Goal: Information Seeking & Learning: Learn about a topic

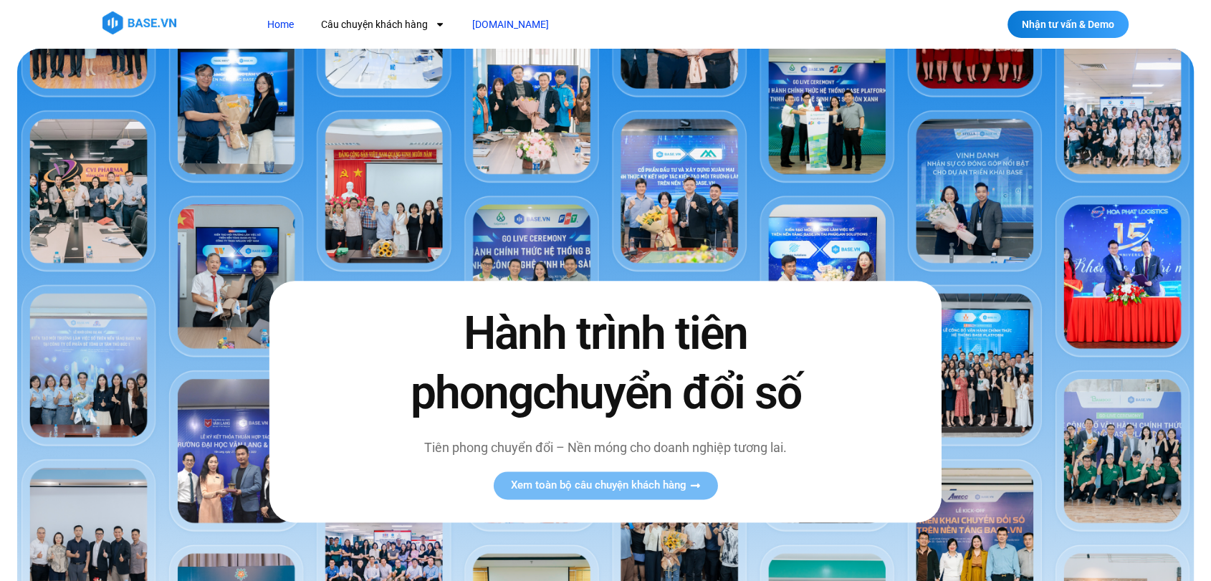
click at [490, 30] on link "[DOMAIN_NAME]" at bounding box center [510, 24] width 98 height 27
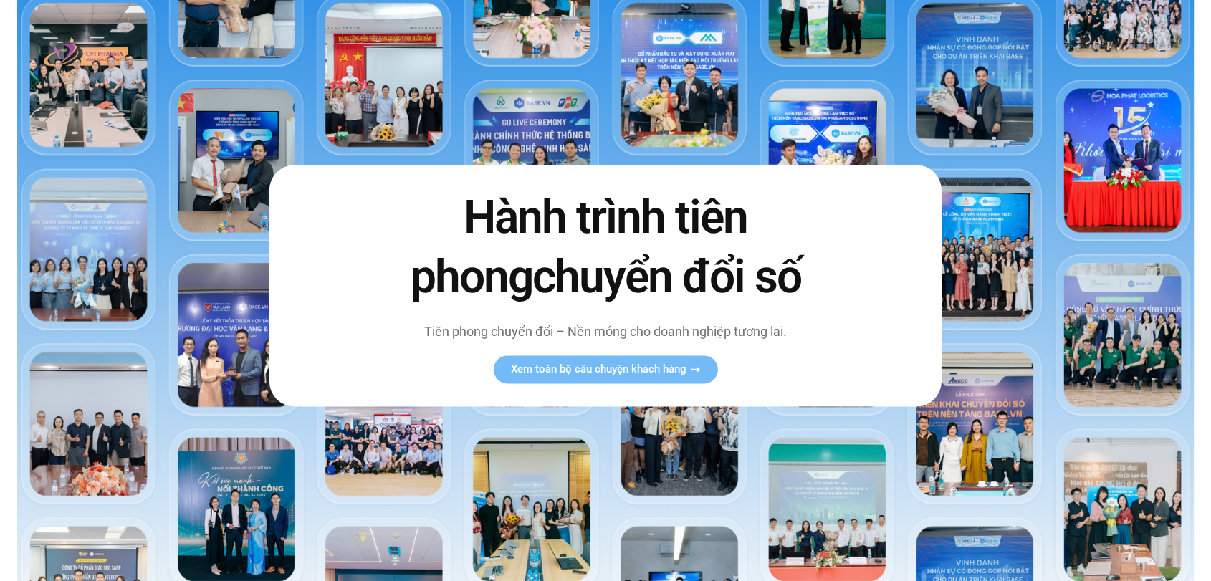
click at [528, 374] on link "Xem toàn bộ câu chuyện khách hàng" at bounding box center [605, 369] width 224 height 28
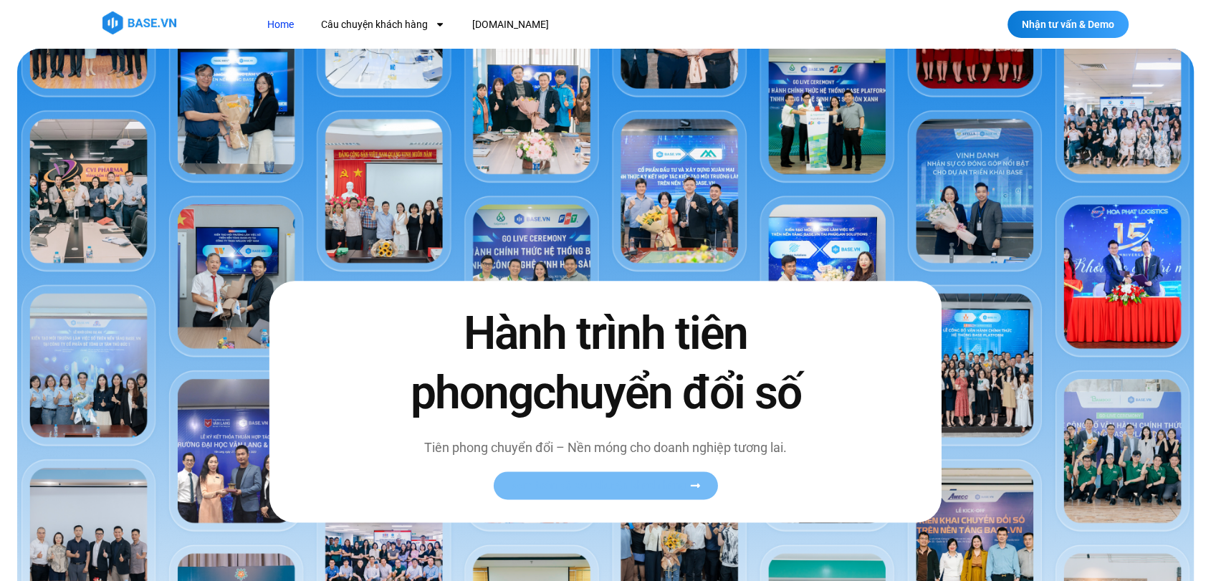
click at [690, 483] on icon at bounding box center [694, 485] width 11 height 11
click at [597, 403] on span "chuyển đổi số" at bounding box center [665, 394] width 269 height 54
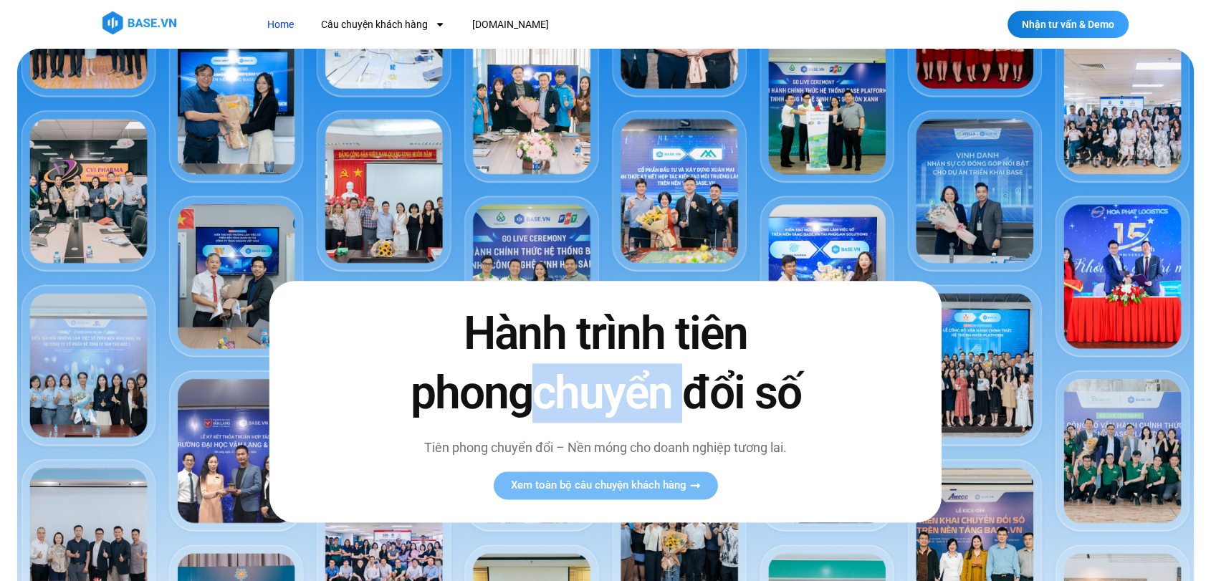
click at [597, 403] on span "chuyển đổi số" at bounding box center [665, 394] width 269 height 54
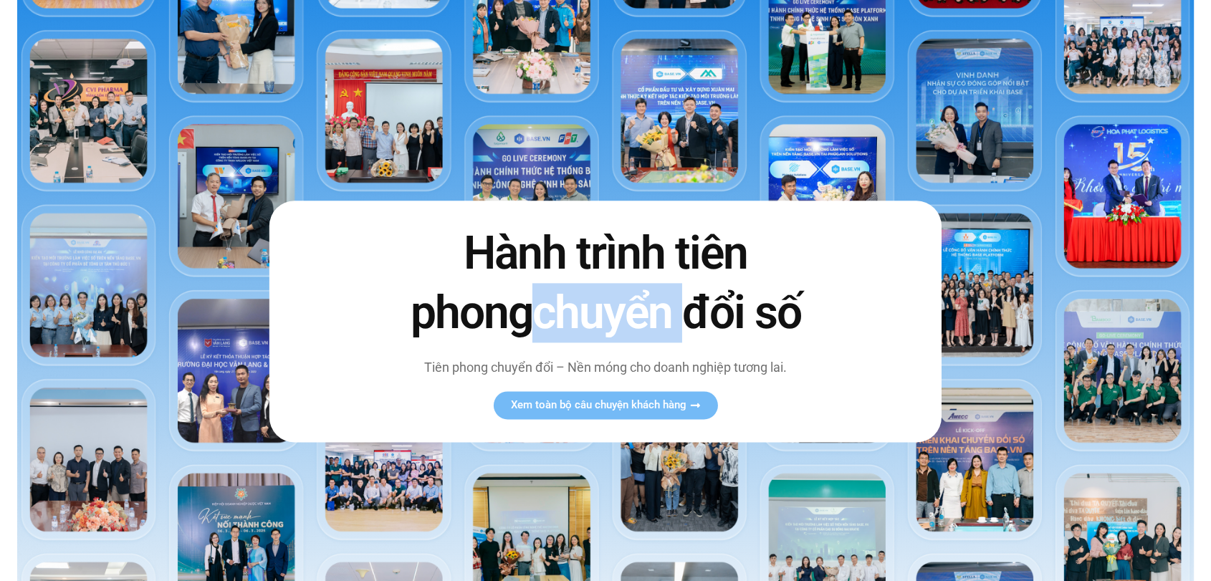
scroll to position [80, 0]
click at [588, 403] on span "Xem toàn bộ câu chuyện khách hàng" at bounding box center [597, 405] width 175 height 11
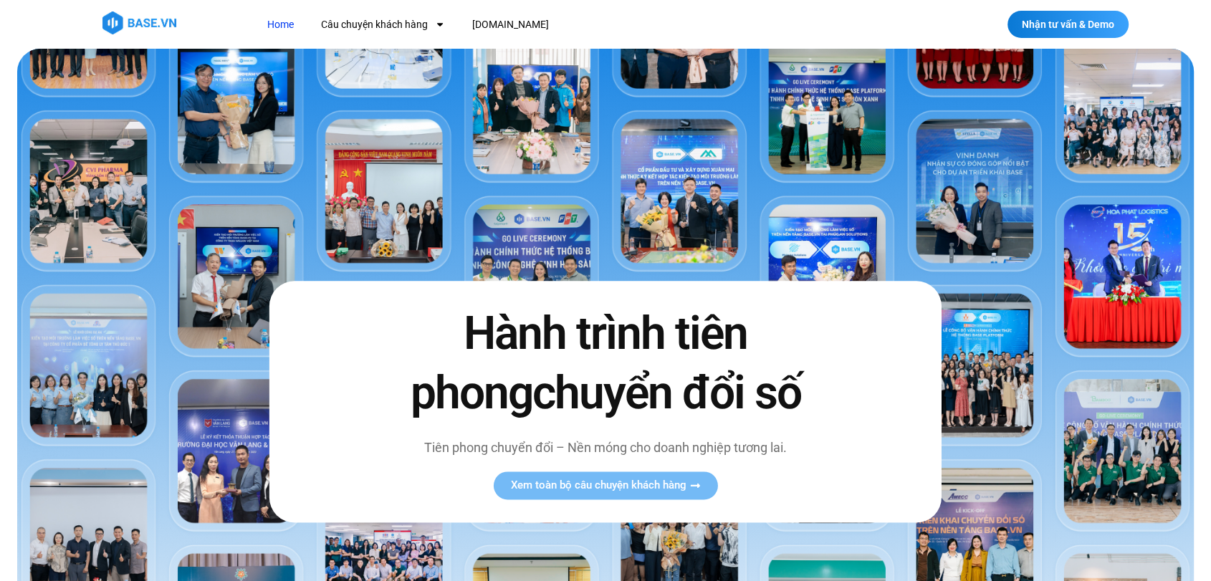
click at [760, 399] on h2 "Hành trình tiên phong chuyển đổi số" at bounding box center [605, 363] width 451 height 119
click at [646, 480] on span "Xem toàn bộ câu chuyện khách hàng" at bounding box center [597, 485] width 175 height 11
click at [696, 486] on icon at bounding box center [694, 485] width 9 height 4
click at [619, 494] on link "Xem toàn bộ câu chuyện khách hàng" at bounding box center [605, 485] width 224 height 28
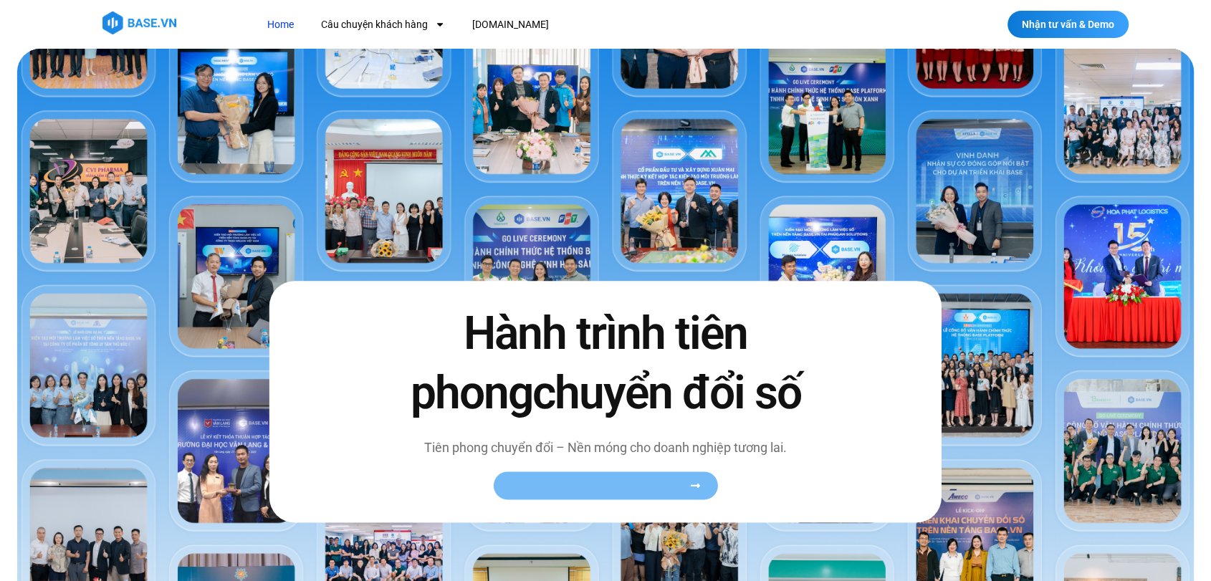
click at [619, 494] on link "Xem toàn bộ câu chuyện khách hàng" at bounding box center [605, 485] width 224 height 28
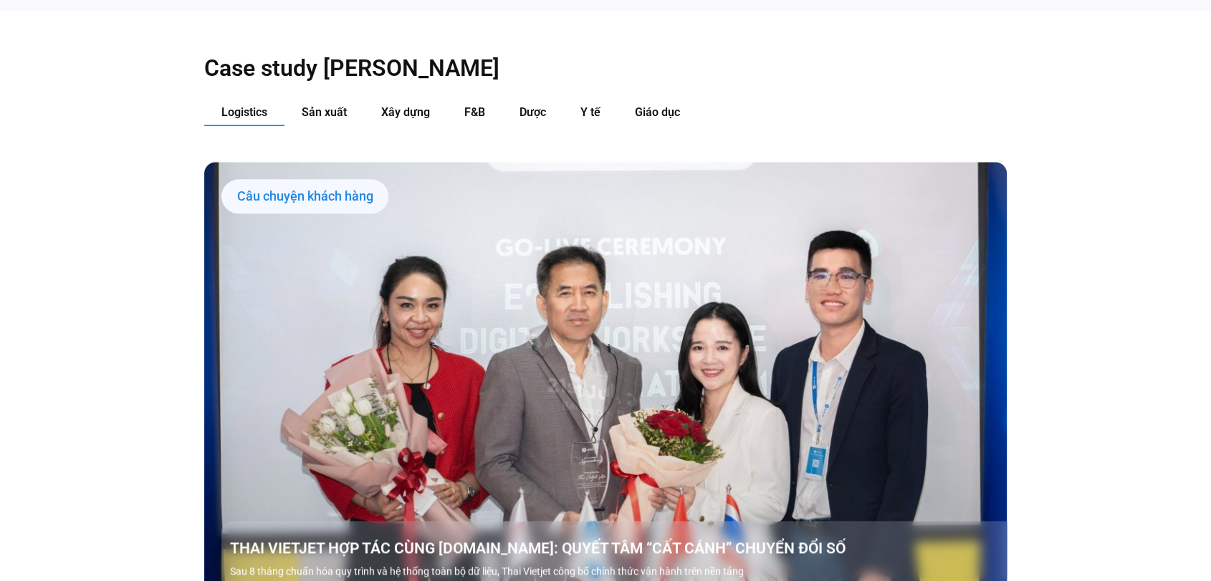
scroll to position [1599, 0]
click at [277, 180] on div "Câu chuyện khách hàng" at bounding box center [304, 197] width 167 height 34
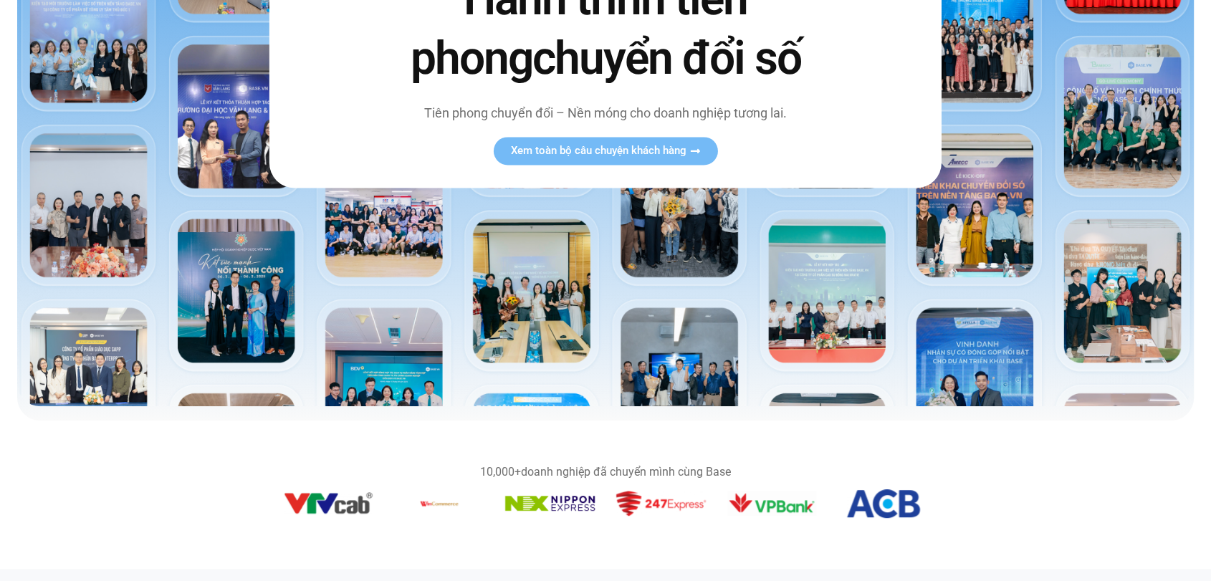
scroll to position [0, 0]
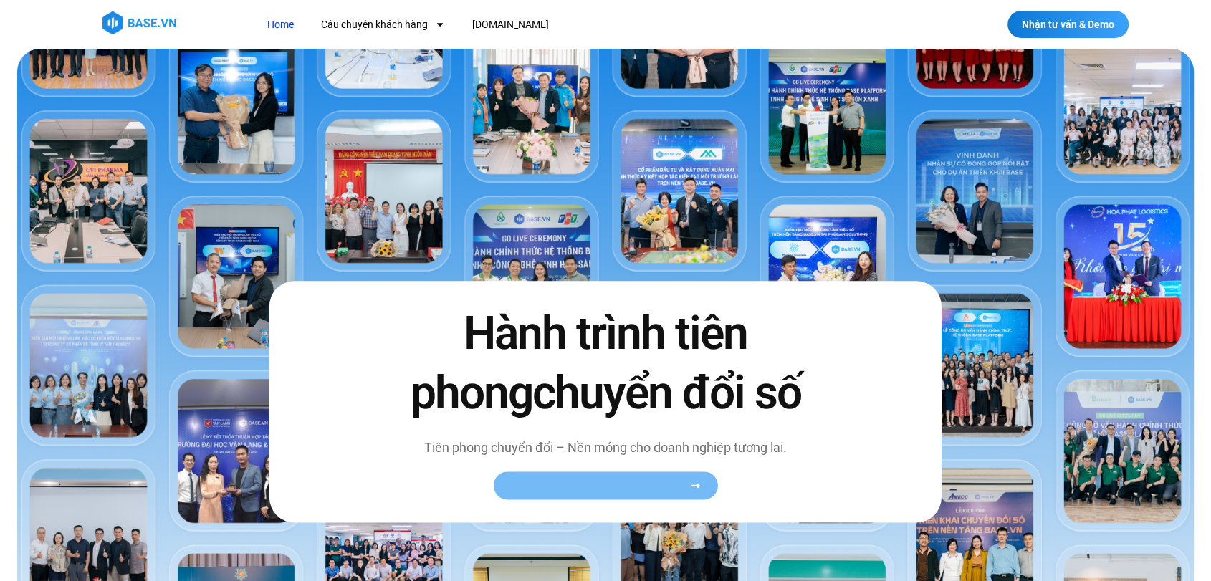
click at [592, 499] on link "Xem toàn bộ câu chuyện khách hàng" at bounding box center [605, 485] width 224 height 28
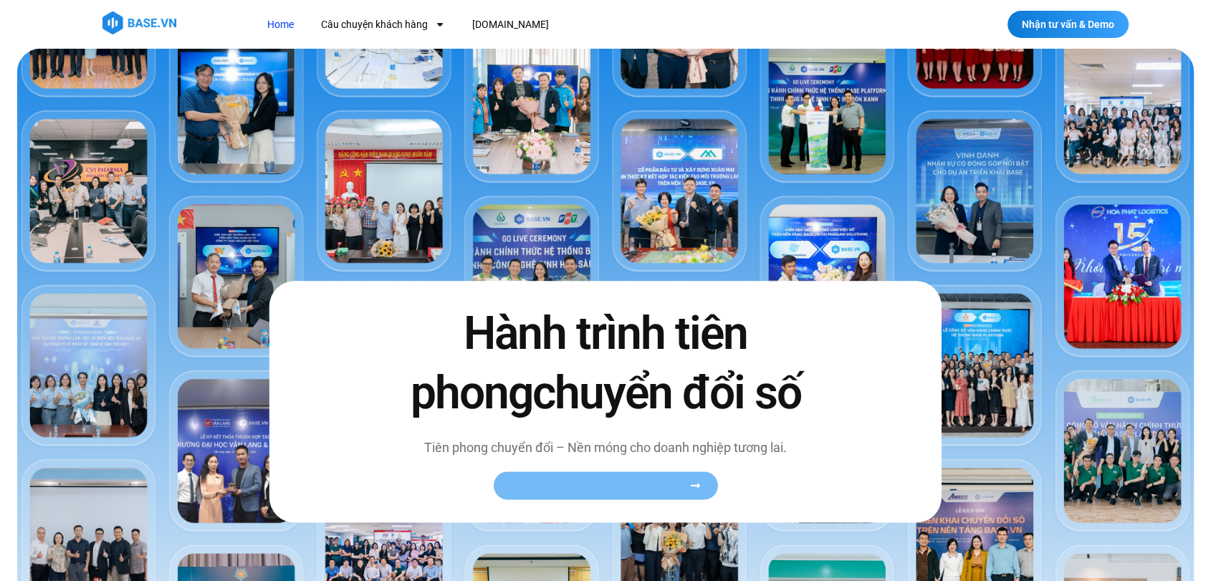
click at [592, 499] on link "Xem toàn bộ câu chuyện khách hàng" at bounding box center [605, 485] width 224 height 28
click at [561, 482] on span "Xem toàn bộ câu chuyện khách hàng" at bounding box center [597, 485] width 175 height 11
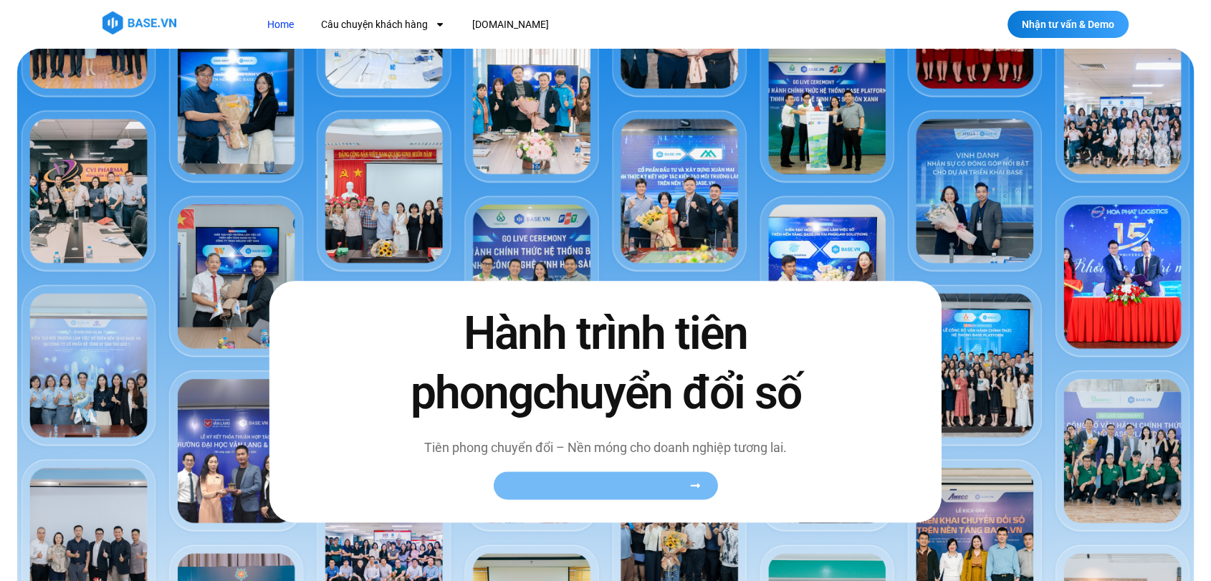
click at [561, 482] on span "Xem toàn bộ câu chuyện khách hàng" at bounding box center [597, 485] width 175 height 11
click at [536, 492] on link "Xem toàn bộ câu chuyện khách hàng" at bounding box center [605, 485] width 224 height 28
click at [703, 488] on link "Xem toàn bộ câu chuyện khách hàng" at bounding box center [605, 485] width 224 height 28
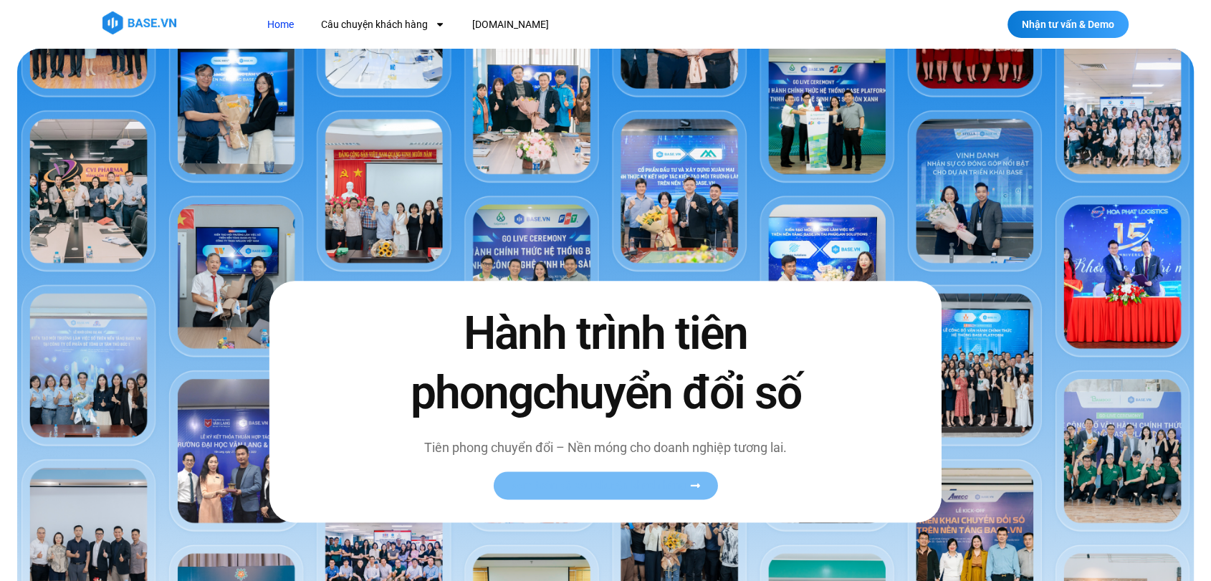
click at [703, 488] on link "Xem toàn bộ câu chuyện khách hàng" at bounding box center [605, 485] width 224 height 28
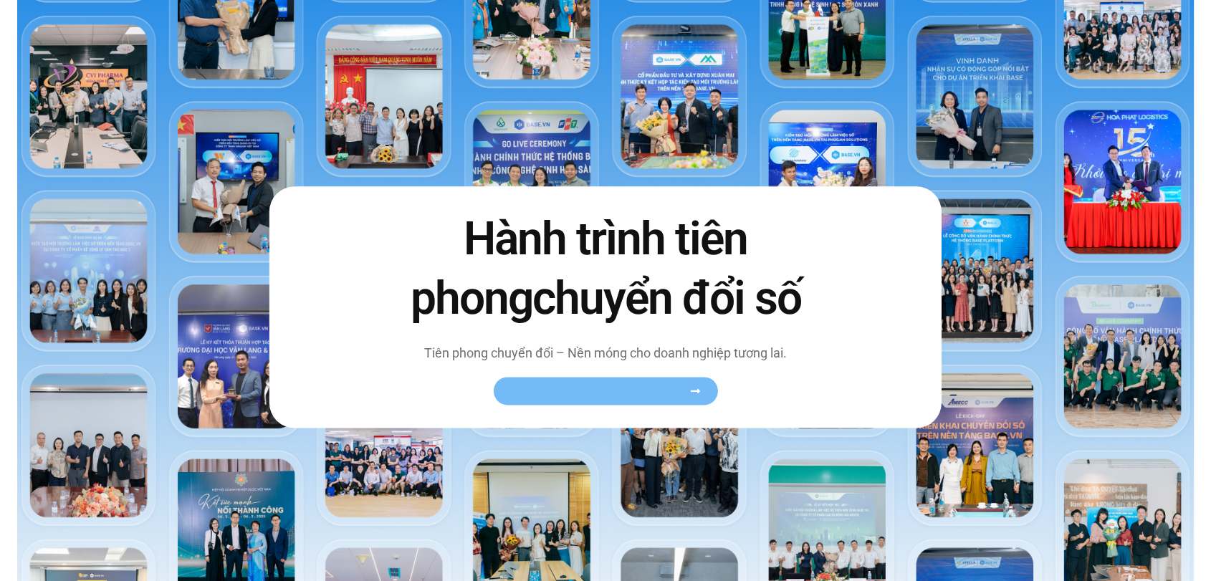
scroll to position [92, 0]
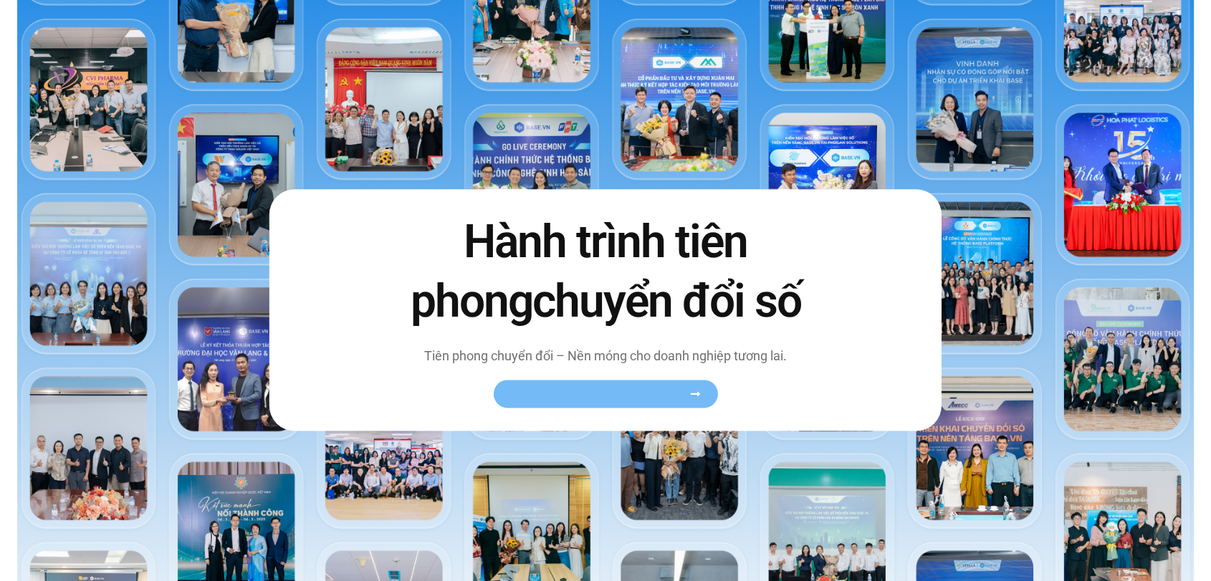
click at [541, 402] on link "Xem toàn bộ câu chuyện khách hàng" at bounding box center [605, 394] width 224 height 28
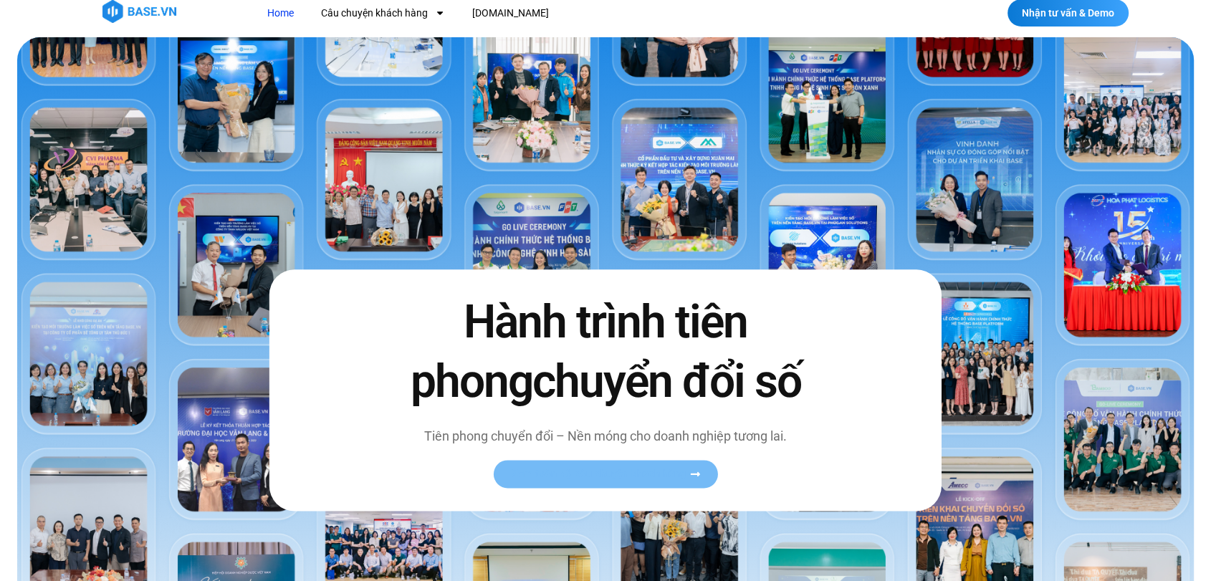
click at [541, 402] on div "Hành trình tiên phong chuyển đổi số Tiên phong chuyển đổi – Nền móng cho doanh …" at bounding box center [605, 390] width 672 height 241
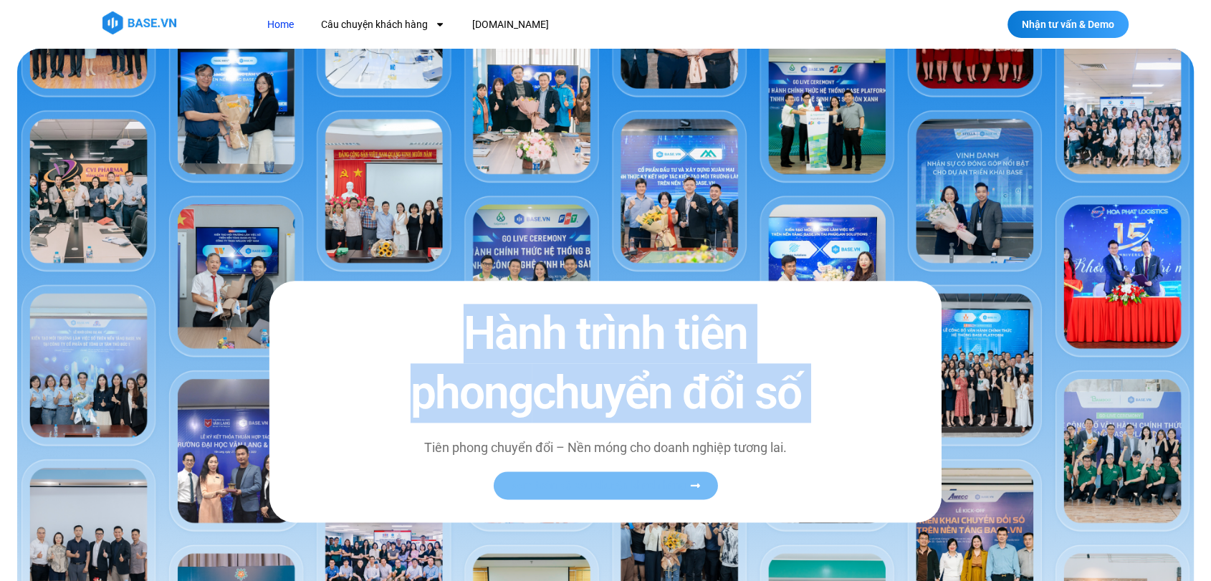
click at [541, 402] on span "chuyển đổi số" at bounding box center [665, 394] width 269 height 54
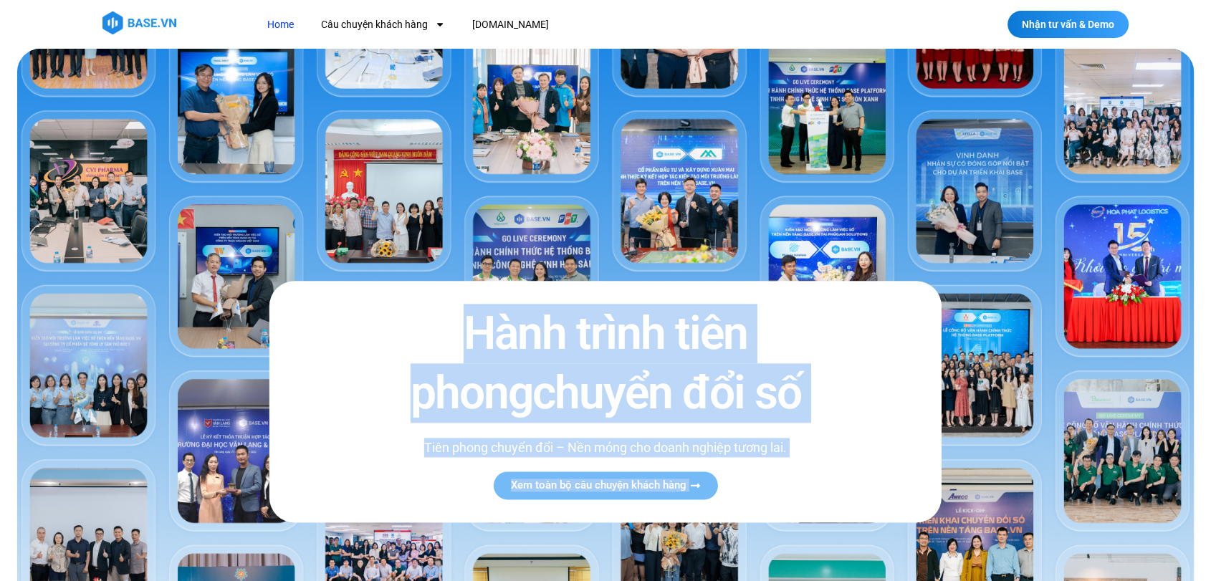
drag, startPoint x: 541, startPoint y: 402, endPoint x: 538, endPoint y: 486, distance: 84.6
click at [538, 486] on div "Hành trình tiên phong chuyển đổi số Tiên phong chuyển đổi – Nền móng cho doanh …" at bounding box center [605, 401] width 672 height 241
click at [538, 486] on span "Xem toàn bộ câu chuyện khách hàng" at bounding box center [597, 485] width 175 height 11
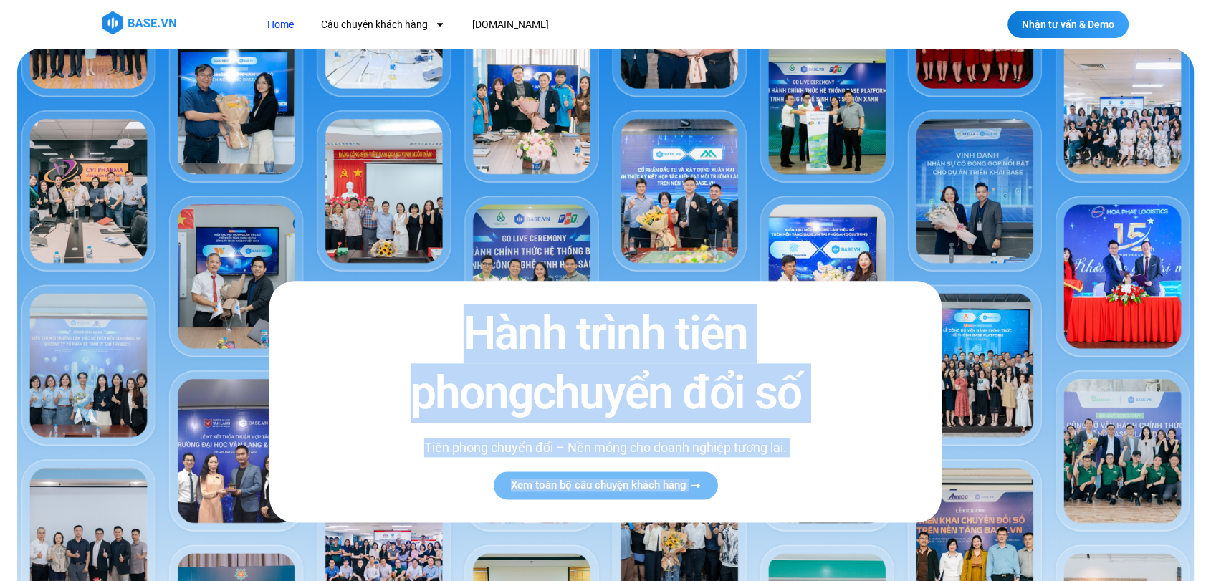
click at [538, 486] on span "Xem toàn bộ câu chuyện khách hàng" at bounding box center [597, 485] width 175 height 11
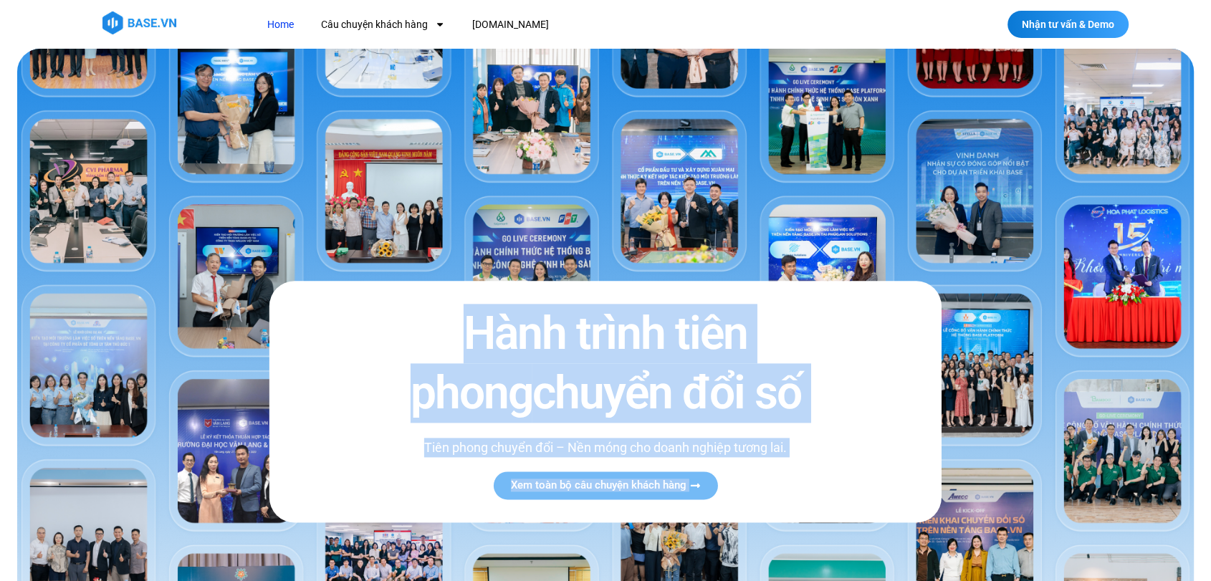
click at [538, 486] on span "Xem toàn bộ câu chuyện khách hàng" at bounding box center [597, 485] width 175 height 11
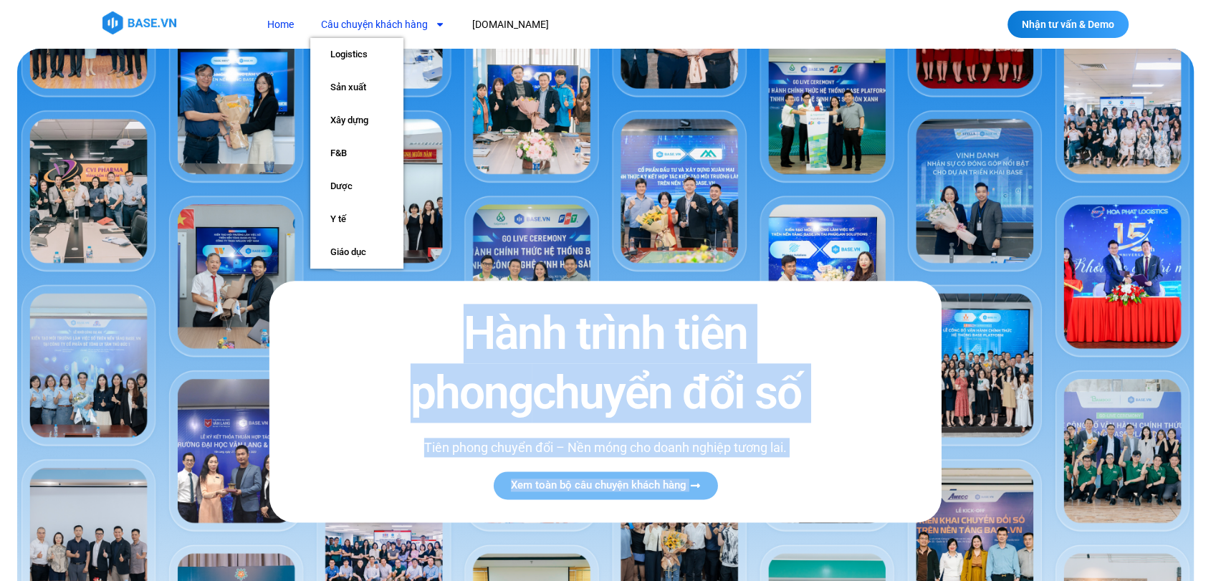
click at [400, 28] on link "Câu chuyện khách hàng" at bounding box center [382, 24] width 145 height 27
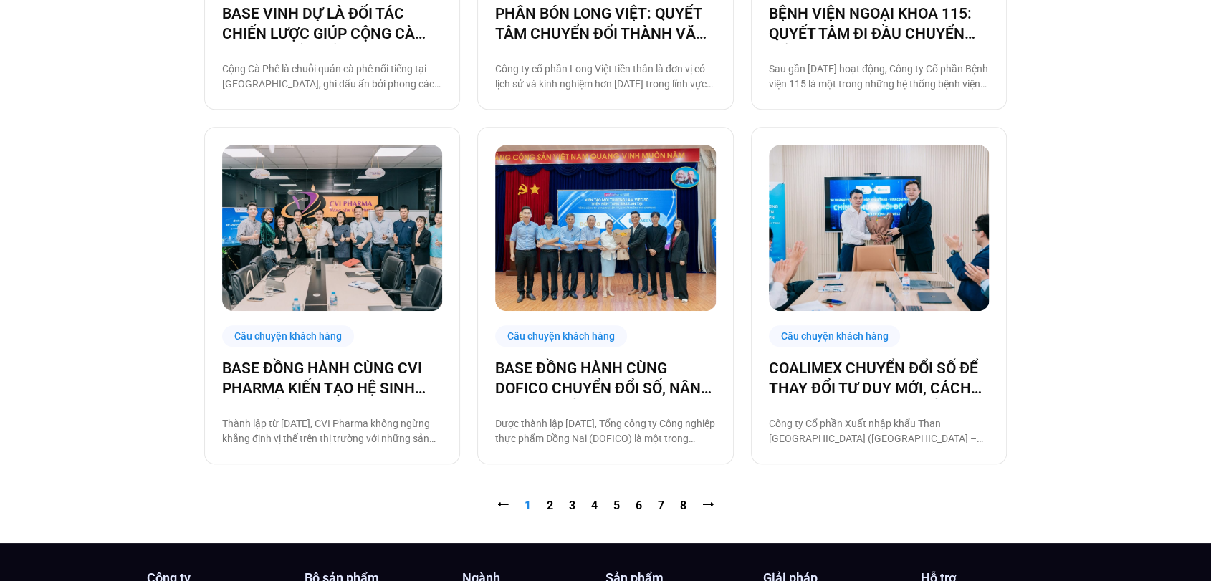
scroll to position [1387, 0]
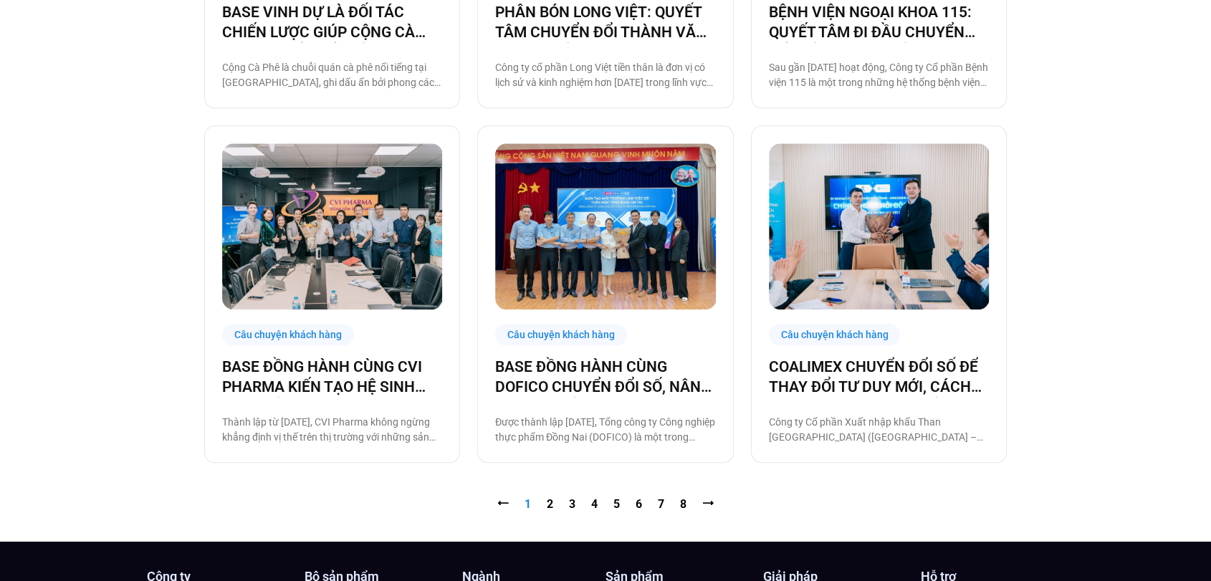
click at [542, 505] on nav "⭠ Trang 1 Trang 2 Trang 3 Trang 4 Trang 5 Trang 6 Trang 7 Trang 8 ⭢" at bounding box center [605, 504] width 802 height 17
click at [547, 506] on link "Trang 2" at bounding box center [550, 504] width 6 height 14
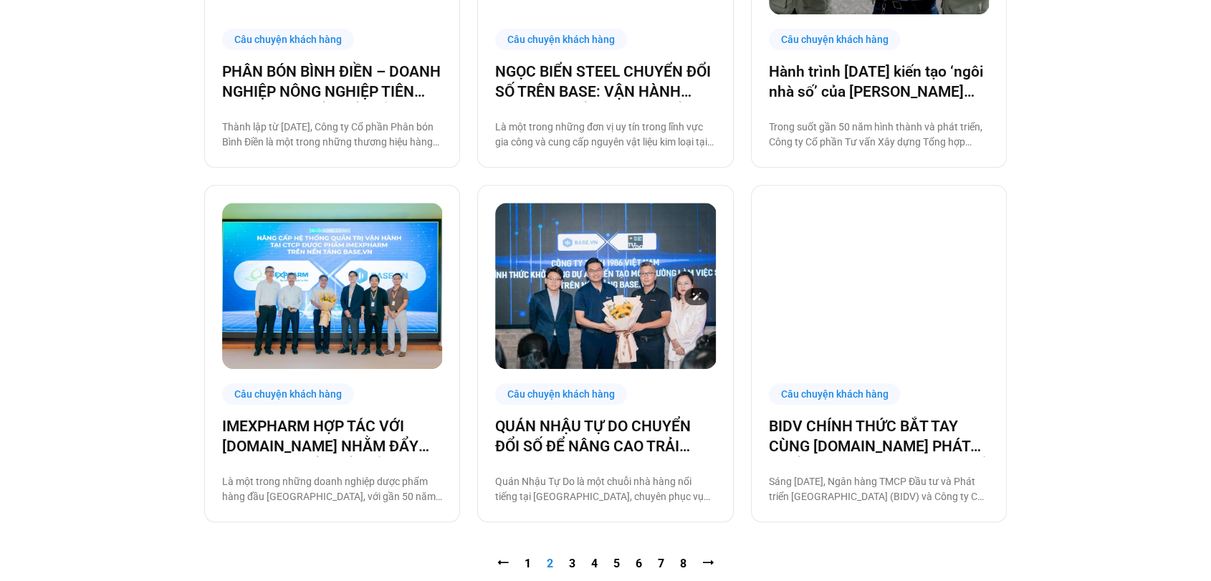
scroll to position [1393, 0]
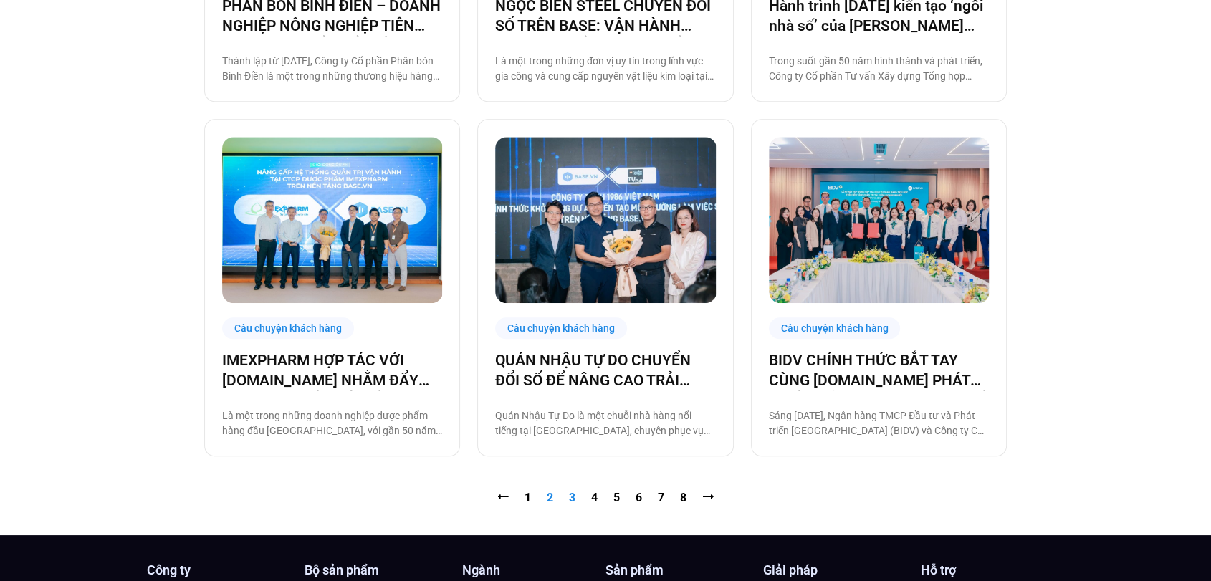
click at [570, 496] on link "Trang 3" at bounding box center [572, 498] width 6 height 14
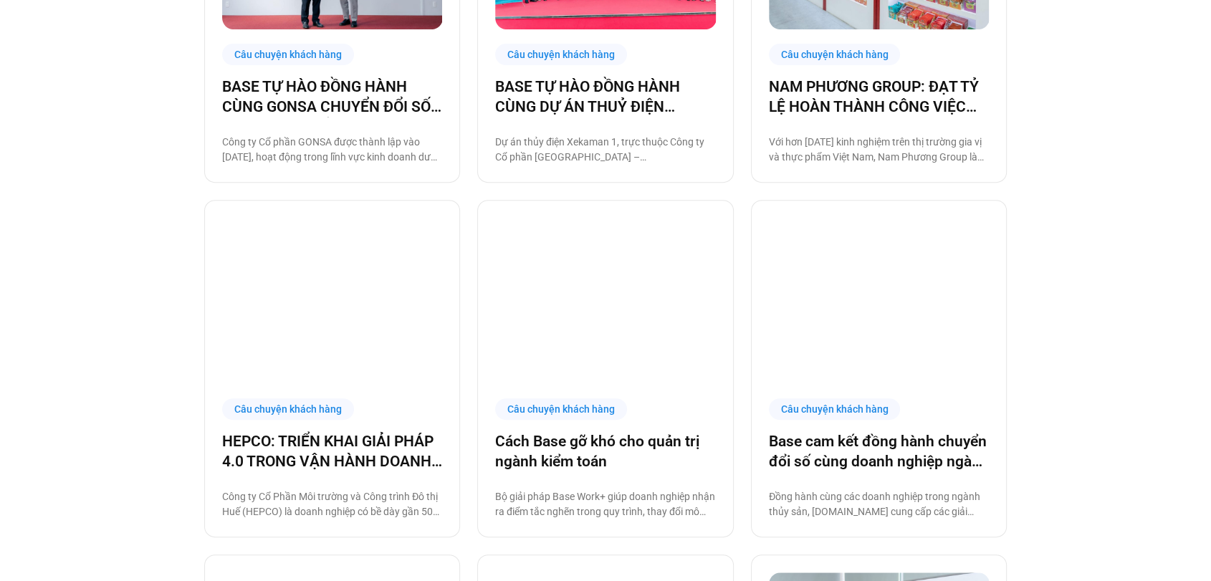
scroll to position [614, 0]
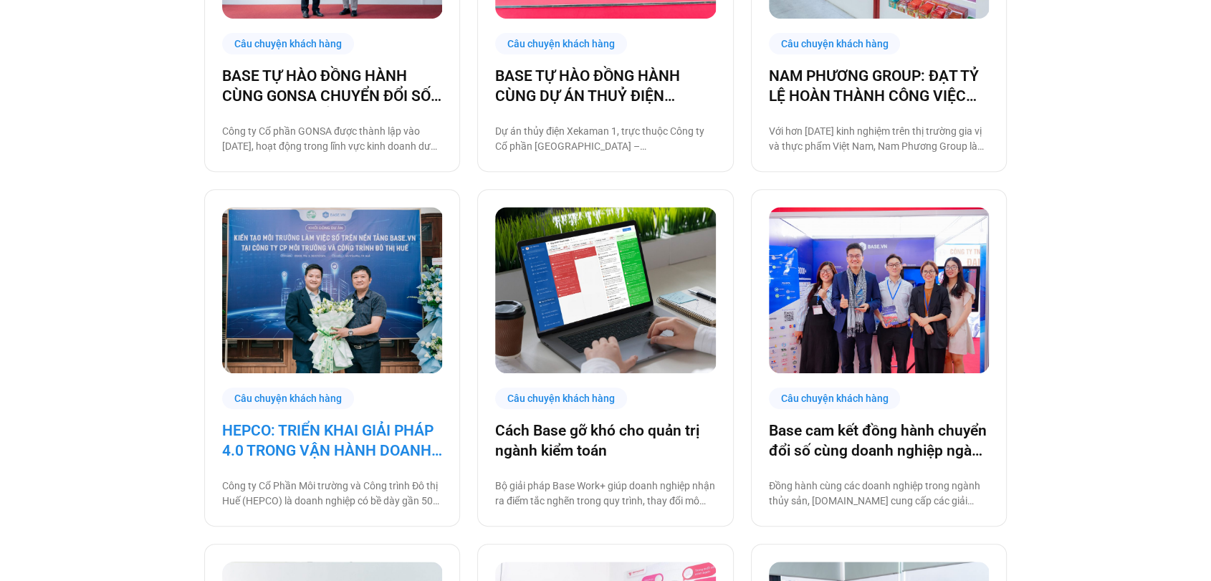
click at [282, 428] on link "HEPCO: TRIỂN KHAI GIẢI PHÁP 4.0 TRONG VẬN HÀNH DOANH NGHIỆP" at bounding box center [332, 440] width 220 height 40
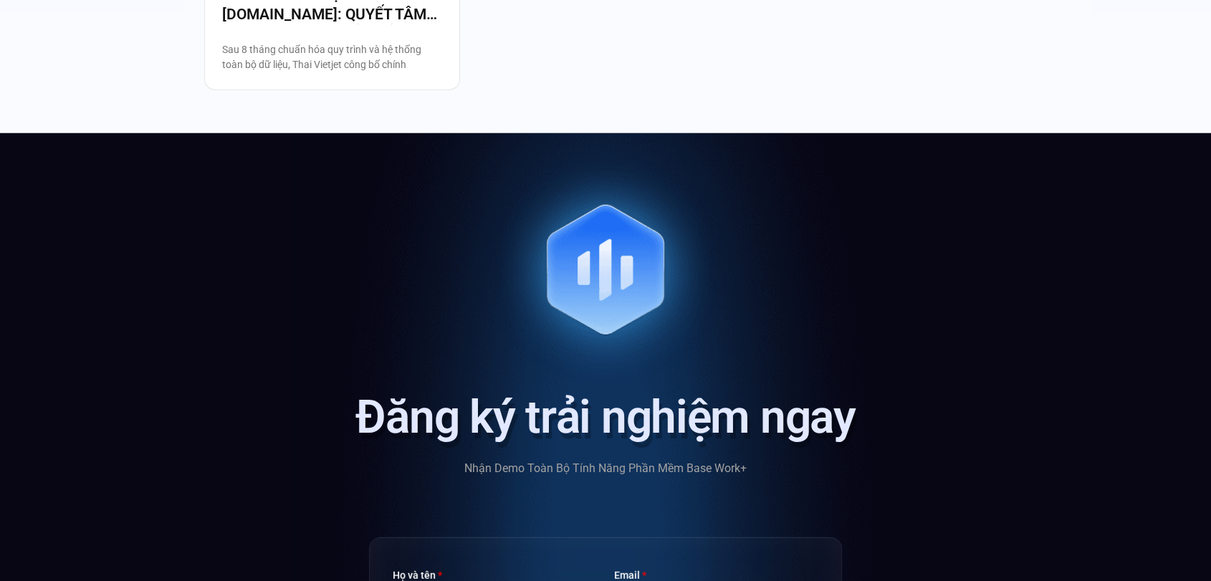
scroll to position [3826, 0]
